Goal: Task Accomplishment & Management: Use online tool/utility

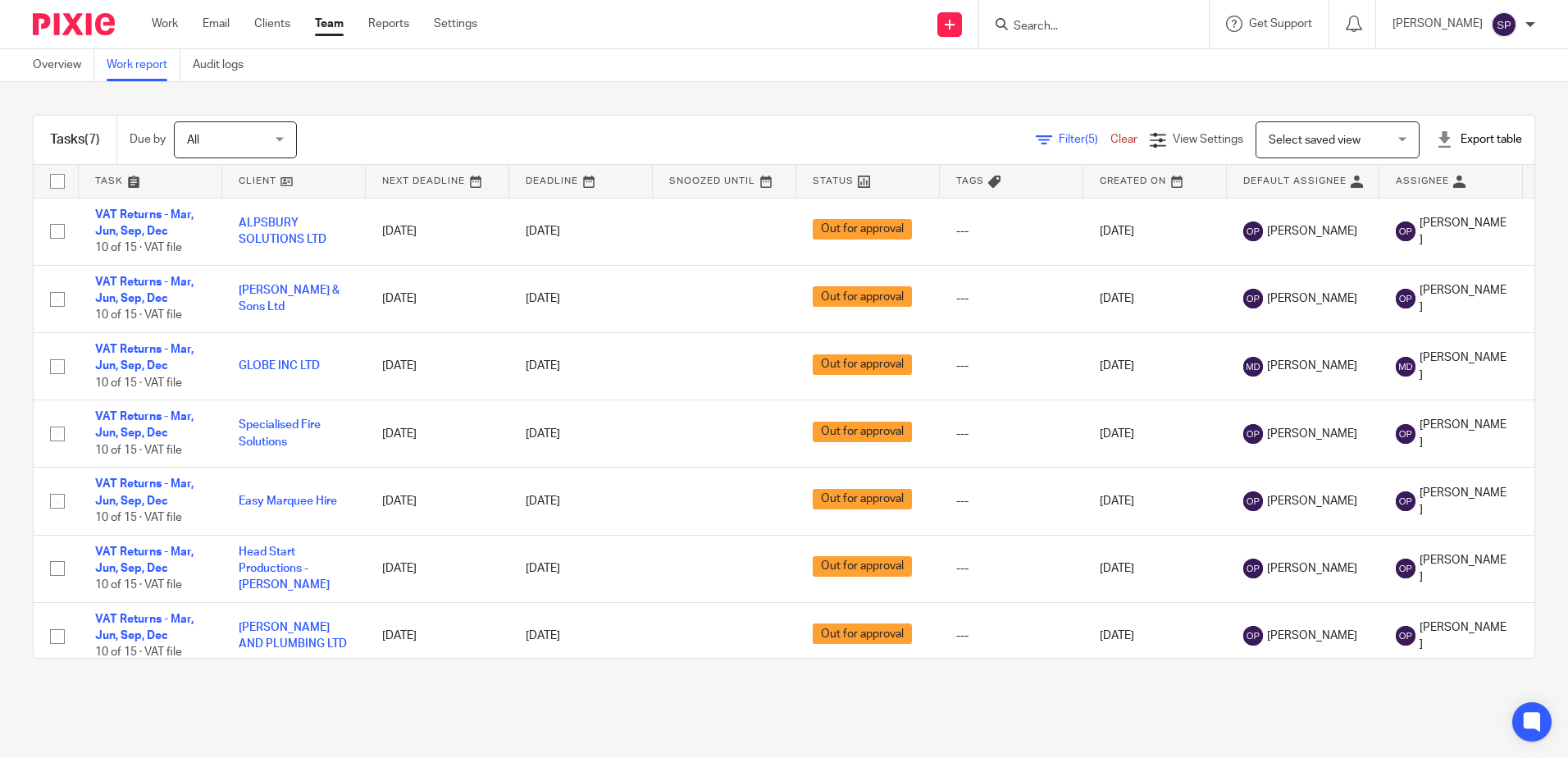
scroll to position [23, 0]
click at [1059, 137] on span "Filter (5)" at bounding box center [1084, 140] width 52 height 11
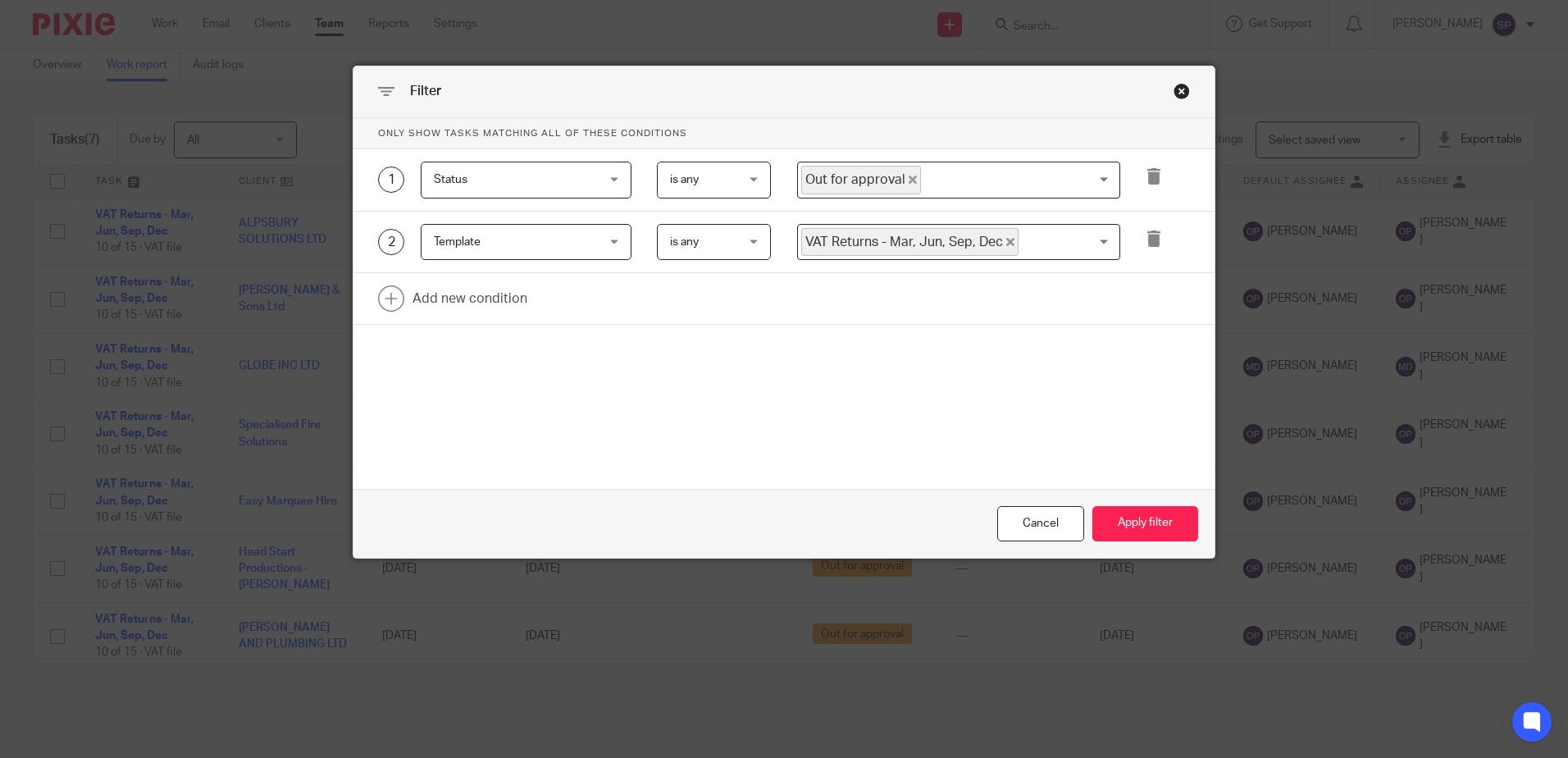
click at [909, 180] on icon "Deselect Out for approval" at bounding box center [913, 180] width 8 height 8
click at [1150, 512] on button "Apply filter" at bounding box center [1144, 523] width 106 height 35
